Goal: Find specific page/section

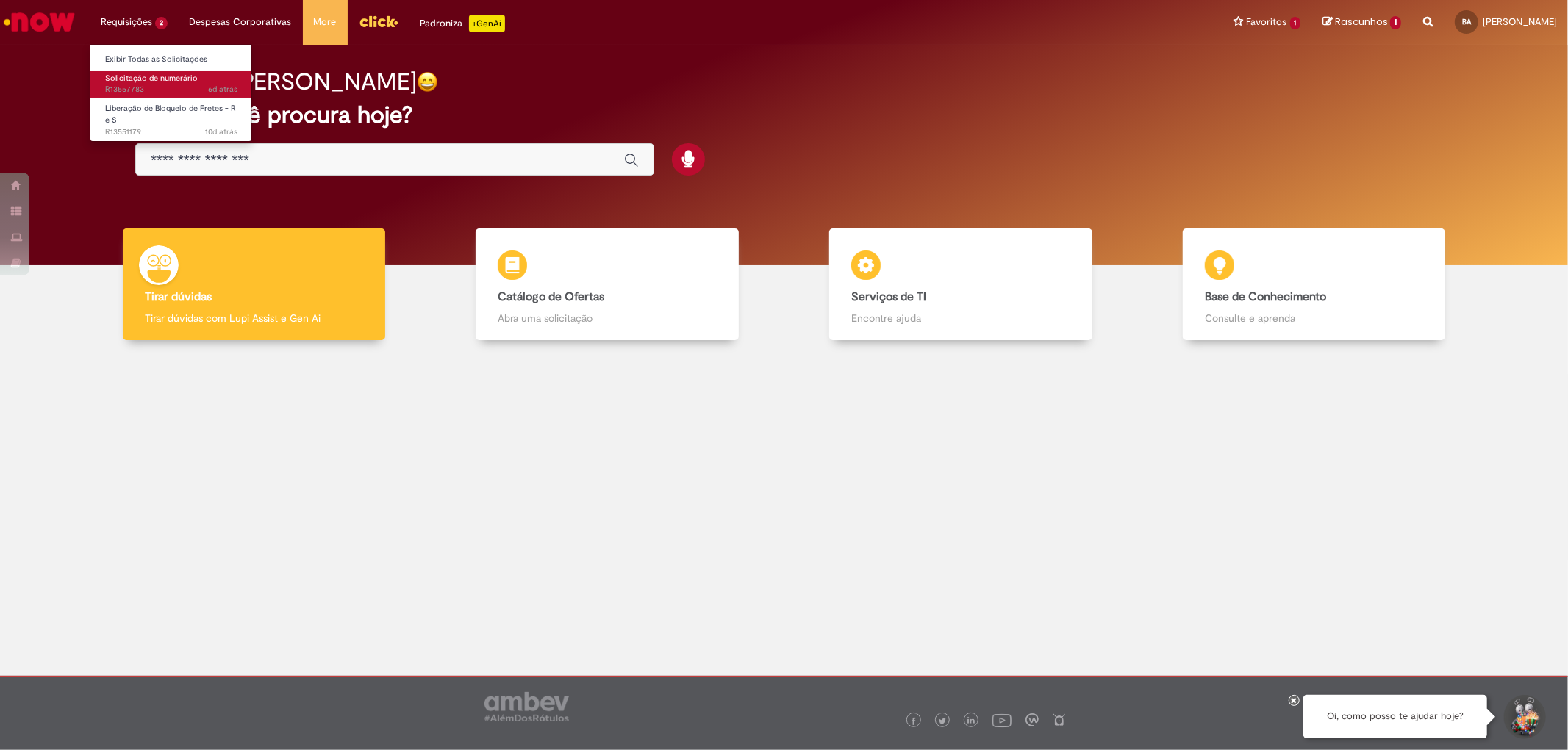
click at [165, 74] on span "Solicitação de numerário" at bounding box center [152, 78] width 92 height 11
click at [182, 86] on span "6d atrás 6 dias atrás R13557783" at bounding box center [172, 89] width 132 height 11
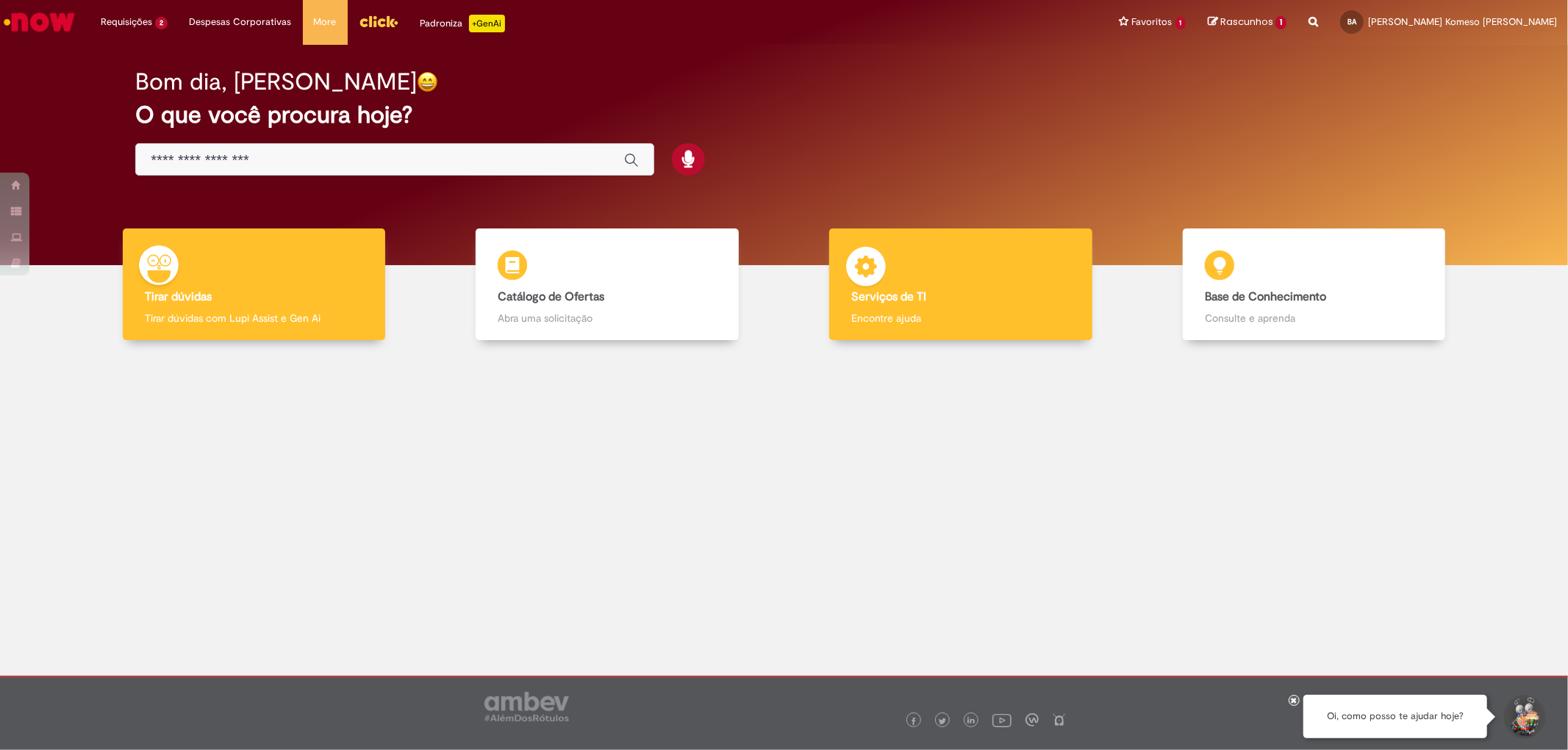
click at [870, 292] on b "Serviços de TI" at bounding box center [889, 296] width 75 height 15
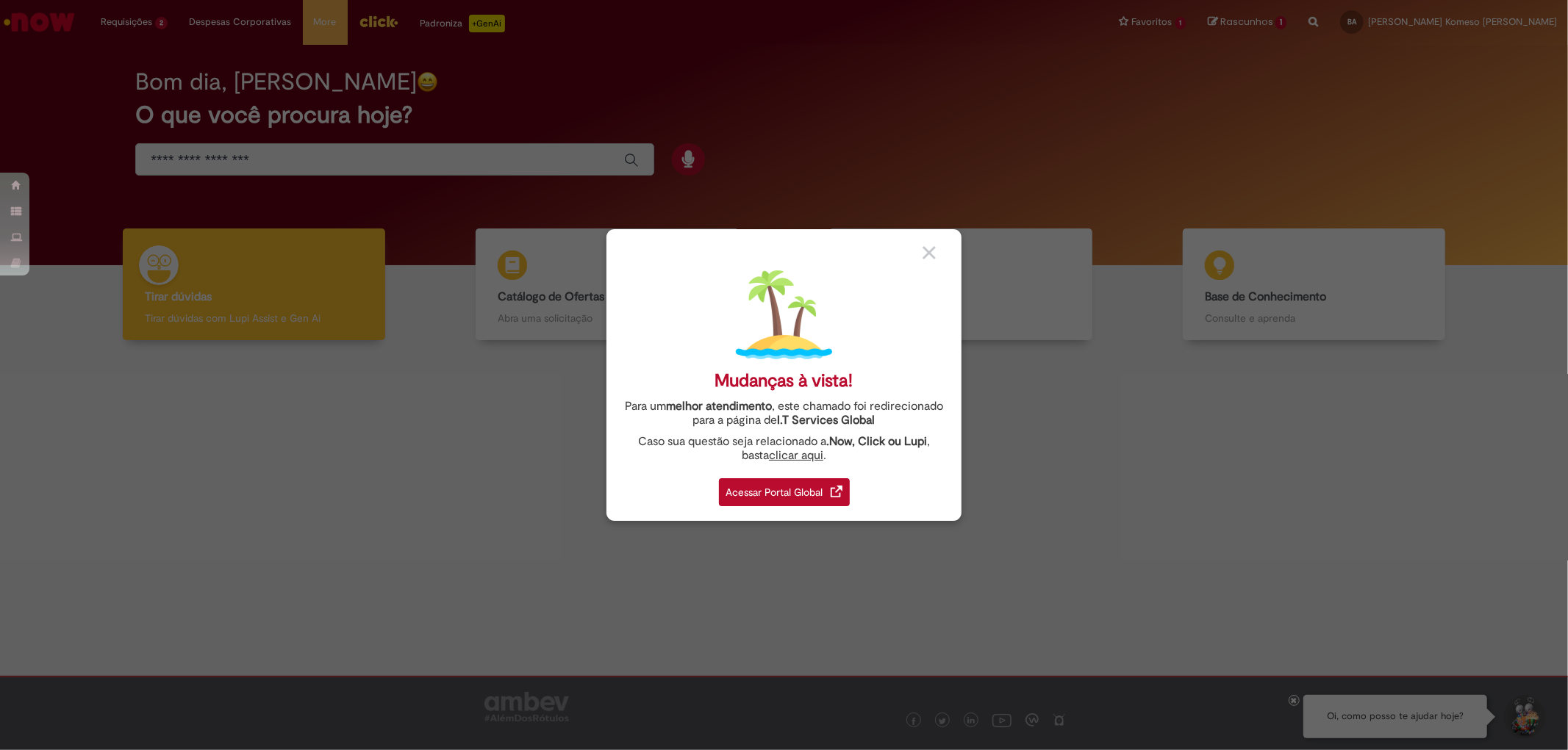
click at [802, 483] on div "Acessar Portal Global" at bounding box center [784, 492] width 131 height 28
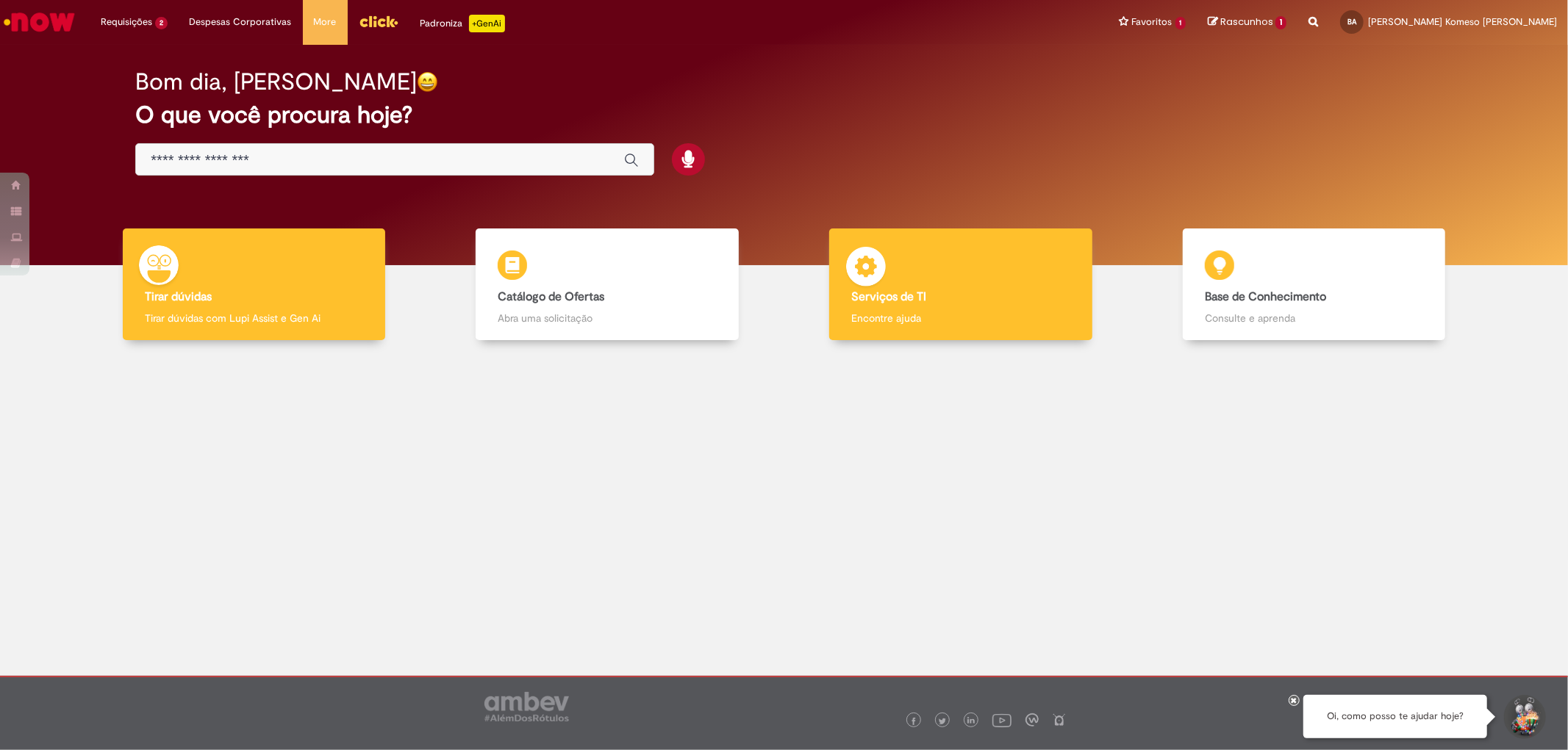
click at [980, 247] on div "Serviços de TI Serviços de TI Encontre ajuda" at bounding box center [960, 284] width 262 height 112
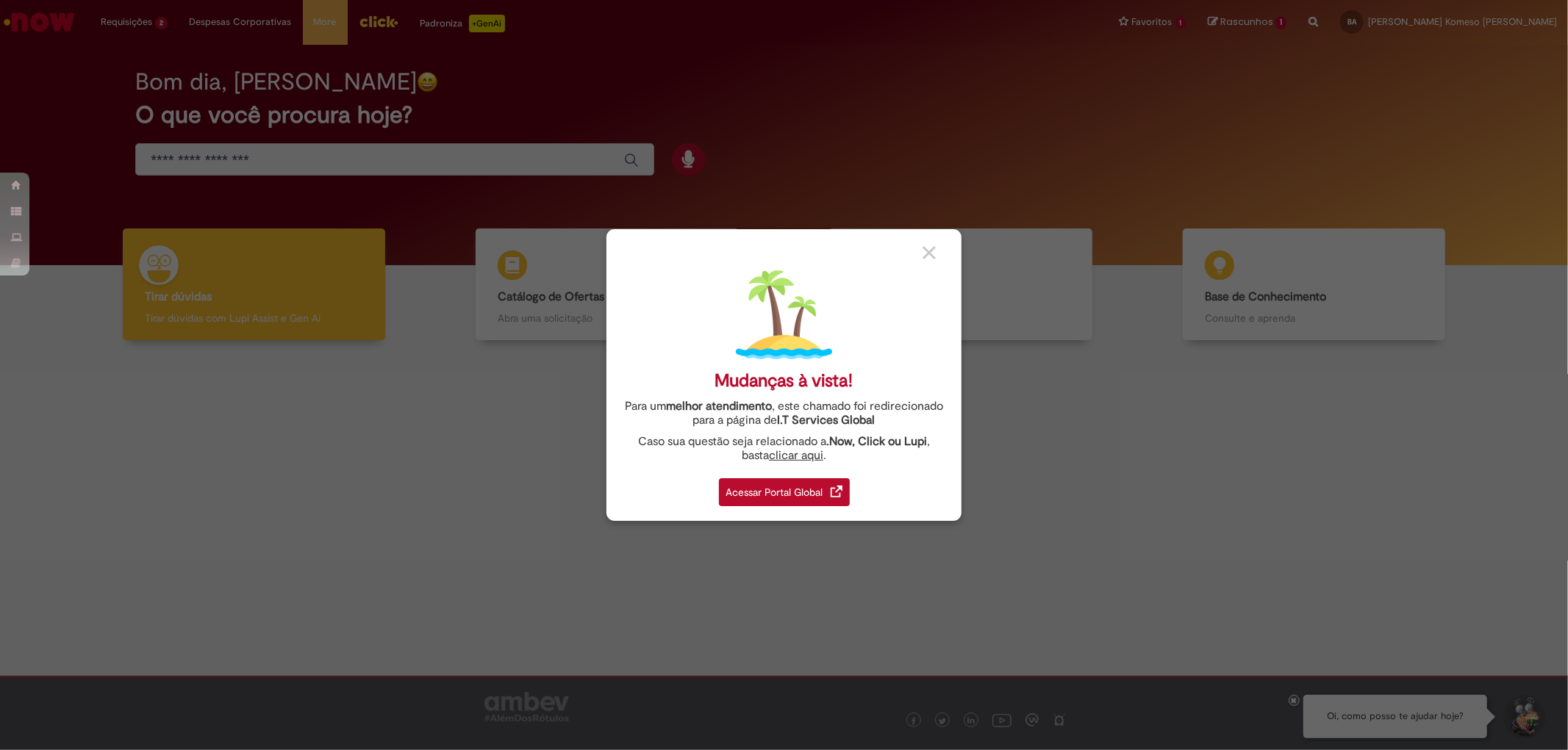
click at [804, 487] on div "Acessar Portal Global" at bounding box center [784, 492] width 131 height 28
